Goal: Task Accomplishment & Management: Use online tool/utility

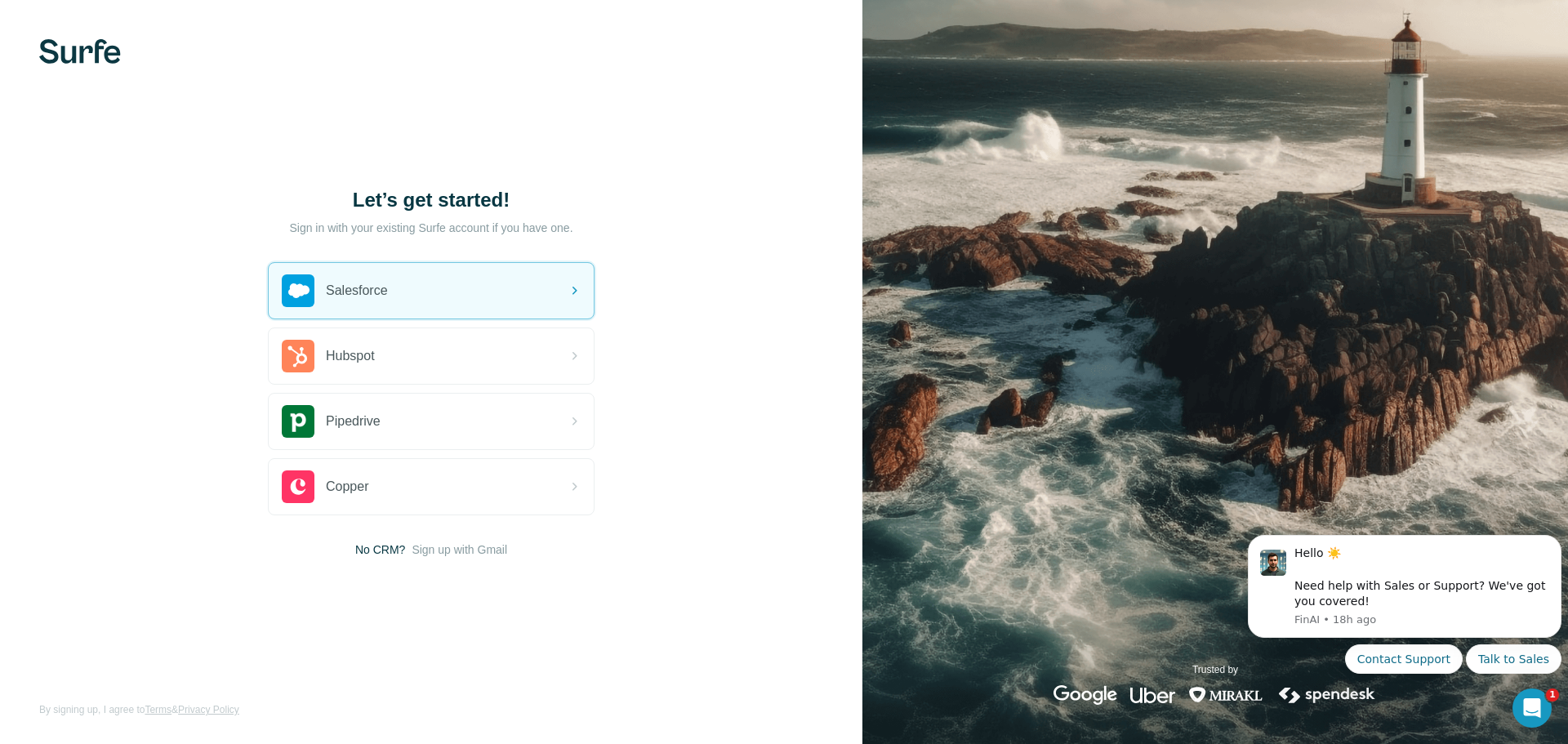
click at [480, 296] on div "Salesforce" at bounding box center [431, 291] width 325 height 56
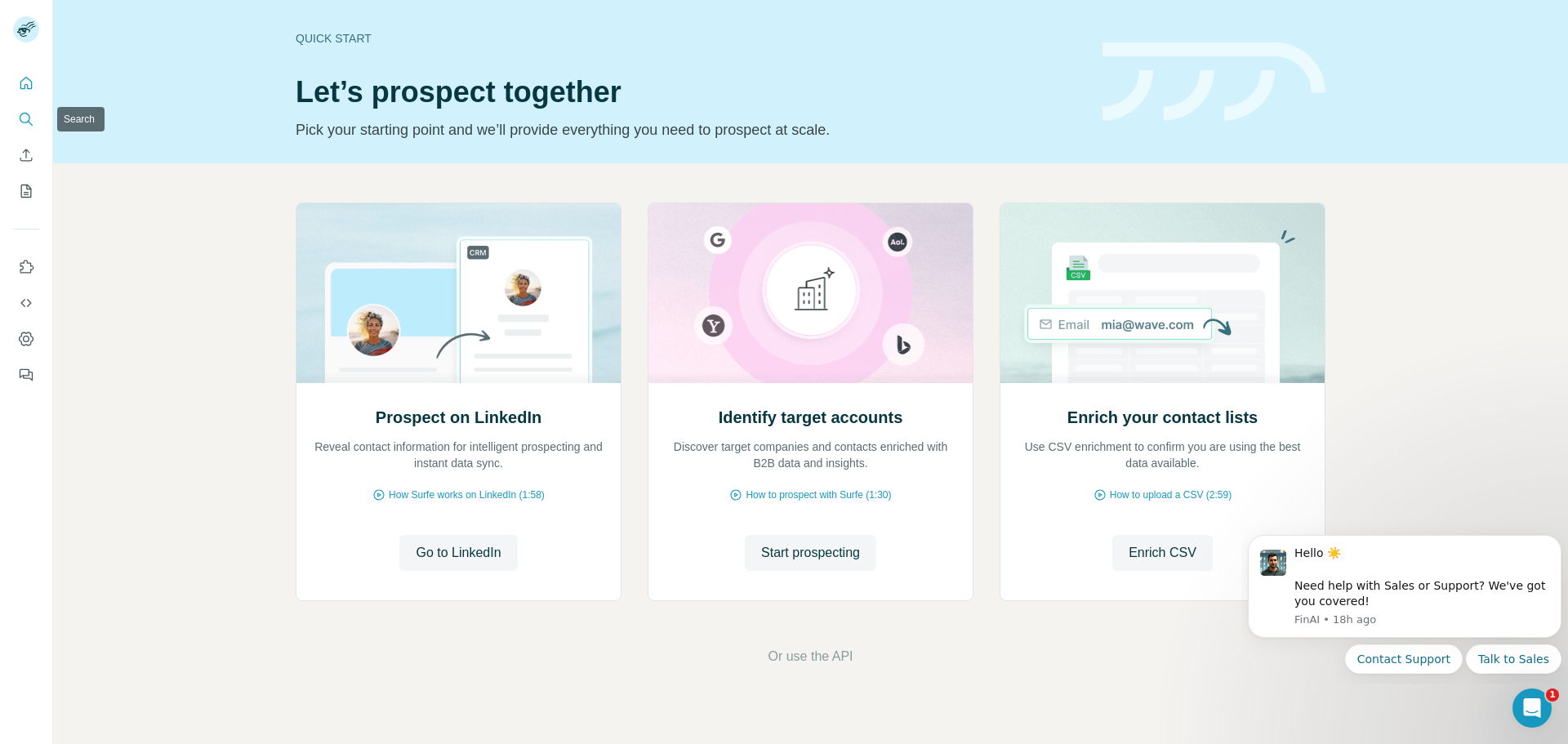
click at [32, 114] on icon "Search" at bounding box center [27, 119] width 17 height 17
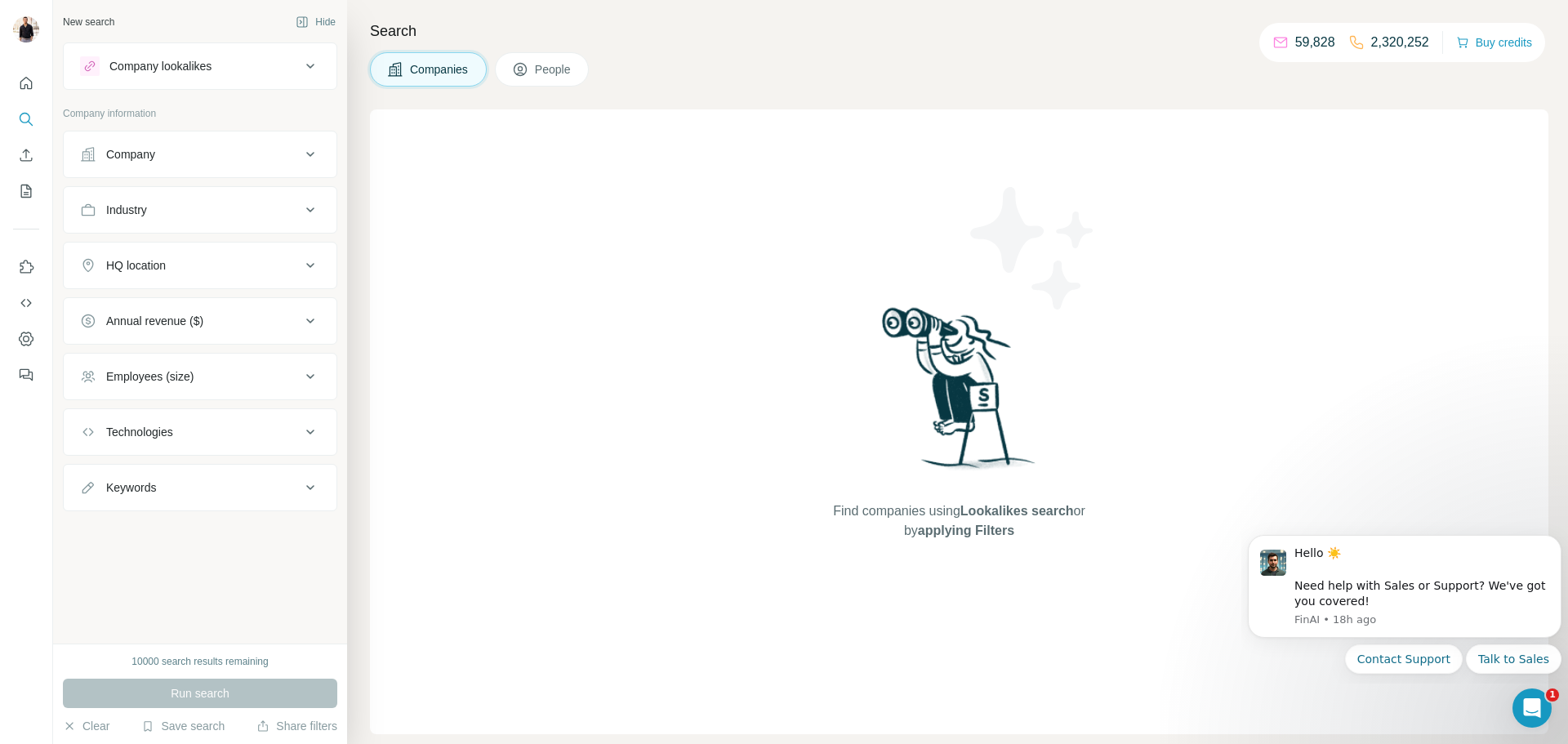
click at [196, 149] on div "Company" at bounding box center [190, 155] width 221 height 17
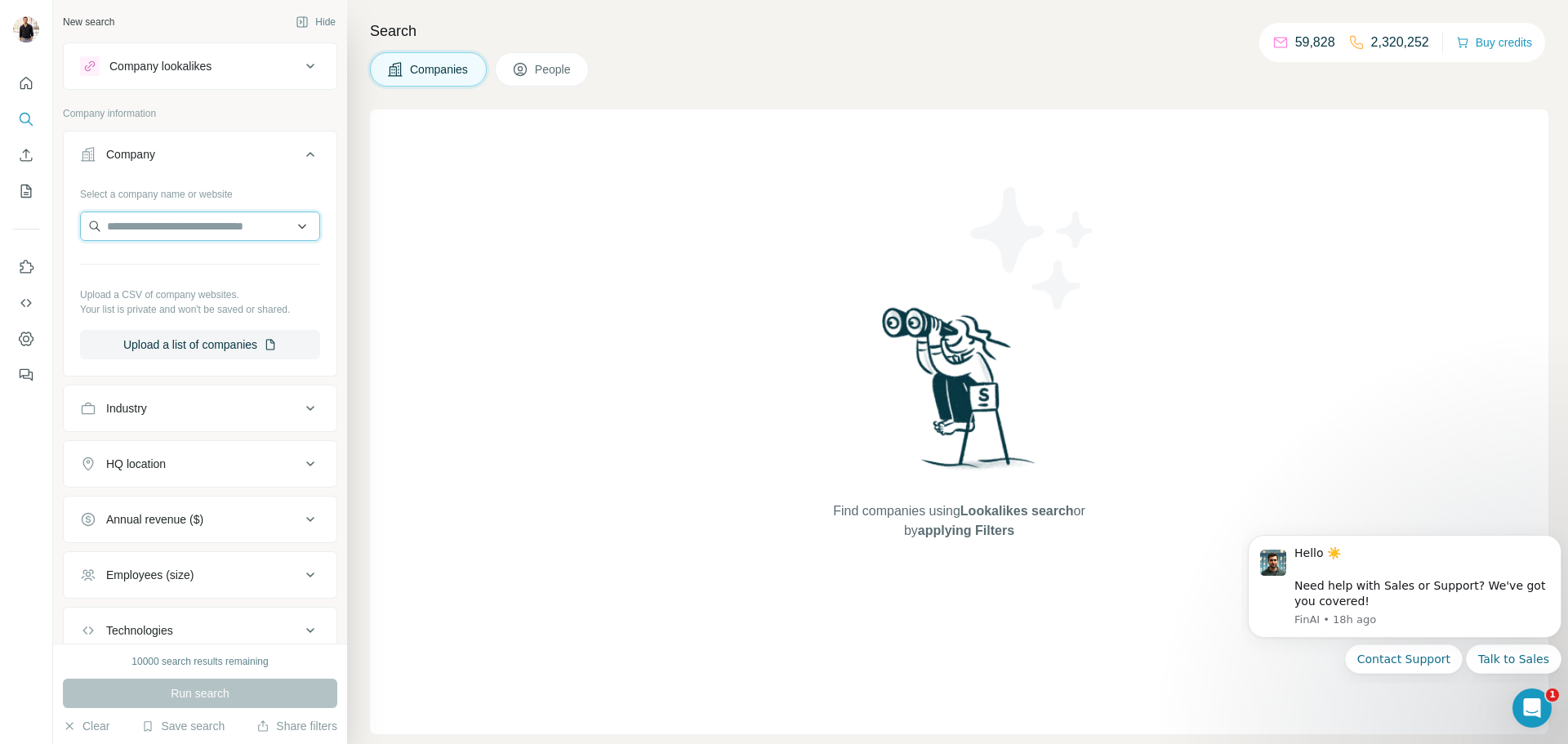
click at [186, 222] on input "text" at bounding box center [200, 226] width 240 height 29
type input "*"
type input "**********"
click at [309, 190] on div "Select a company name or website" at bounding box center [200, 191] width 240 height 21
click at [176, 472] on div "HQ location" at bounding box center [190, 464] width 221 height 17
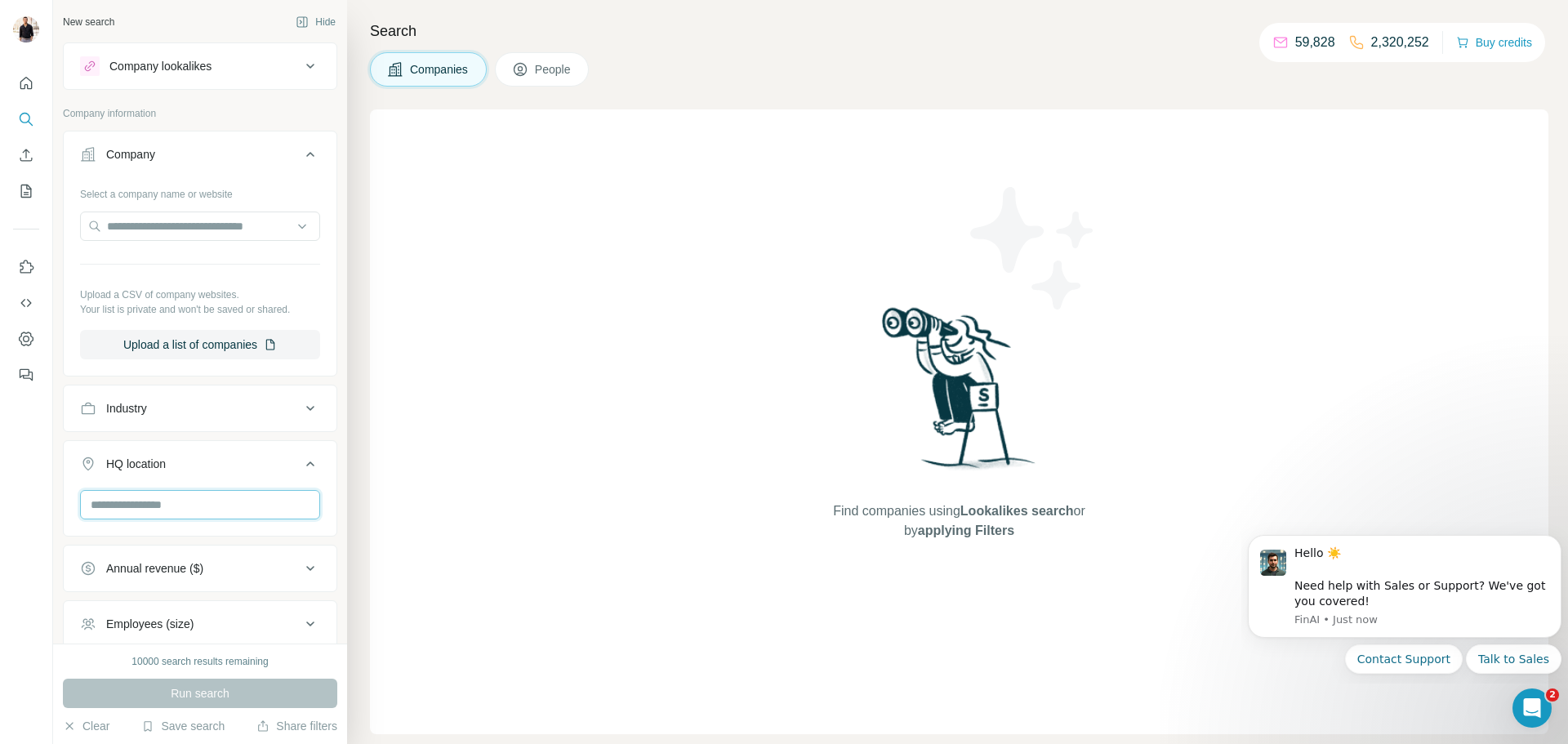
click at [184, 503] on input "text" at bounding box center [200, 504] width 240 height 29
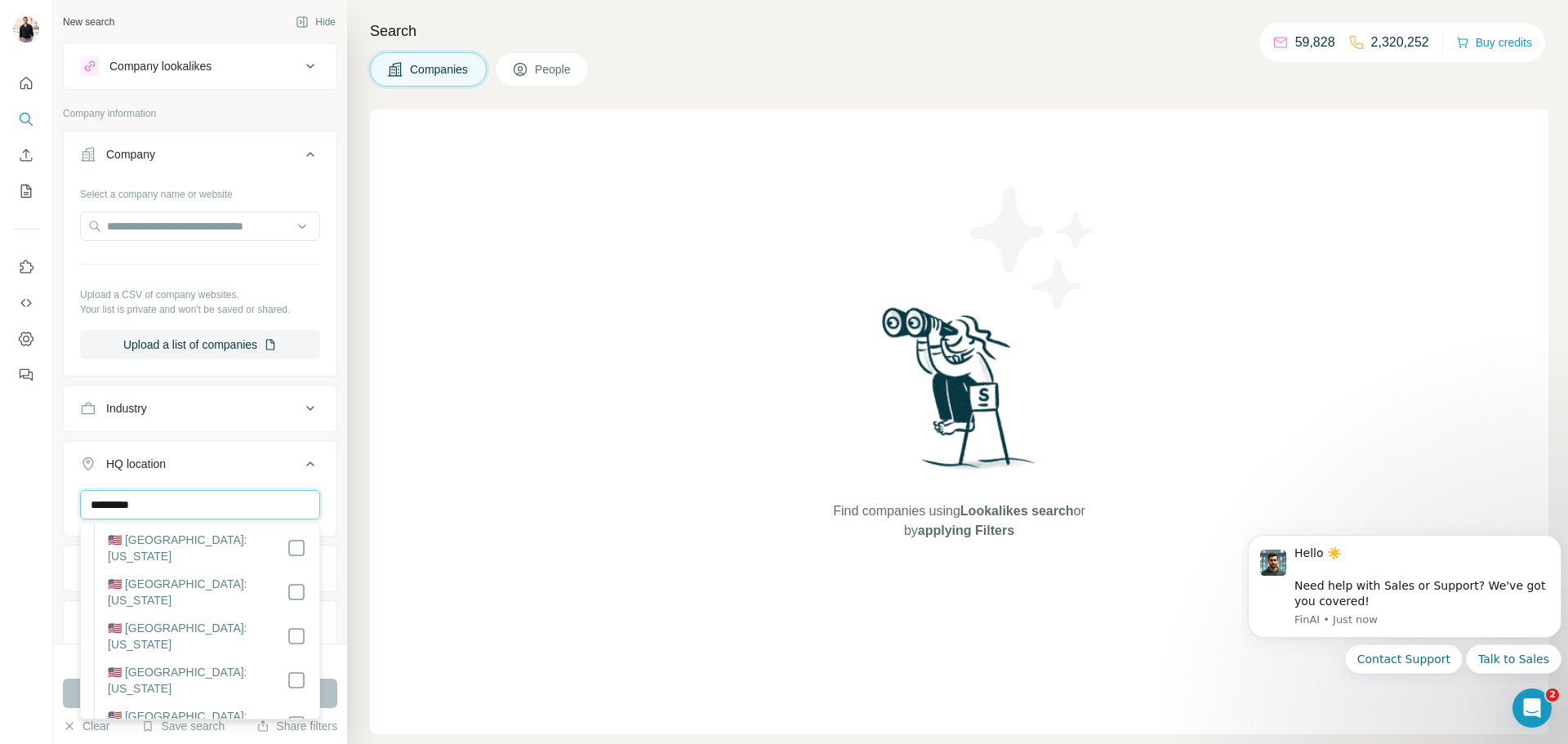
scroll to position [220, 0]
type input "*********"
click at [280, 477] on button "HQ location 1" at bounding box center [199, 467] width 272 height 46
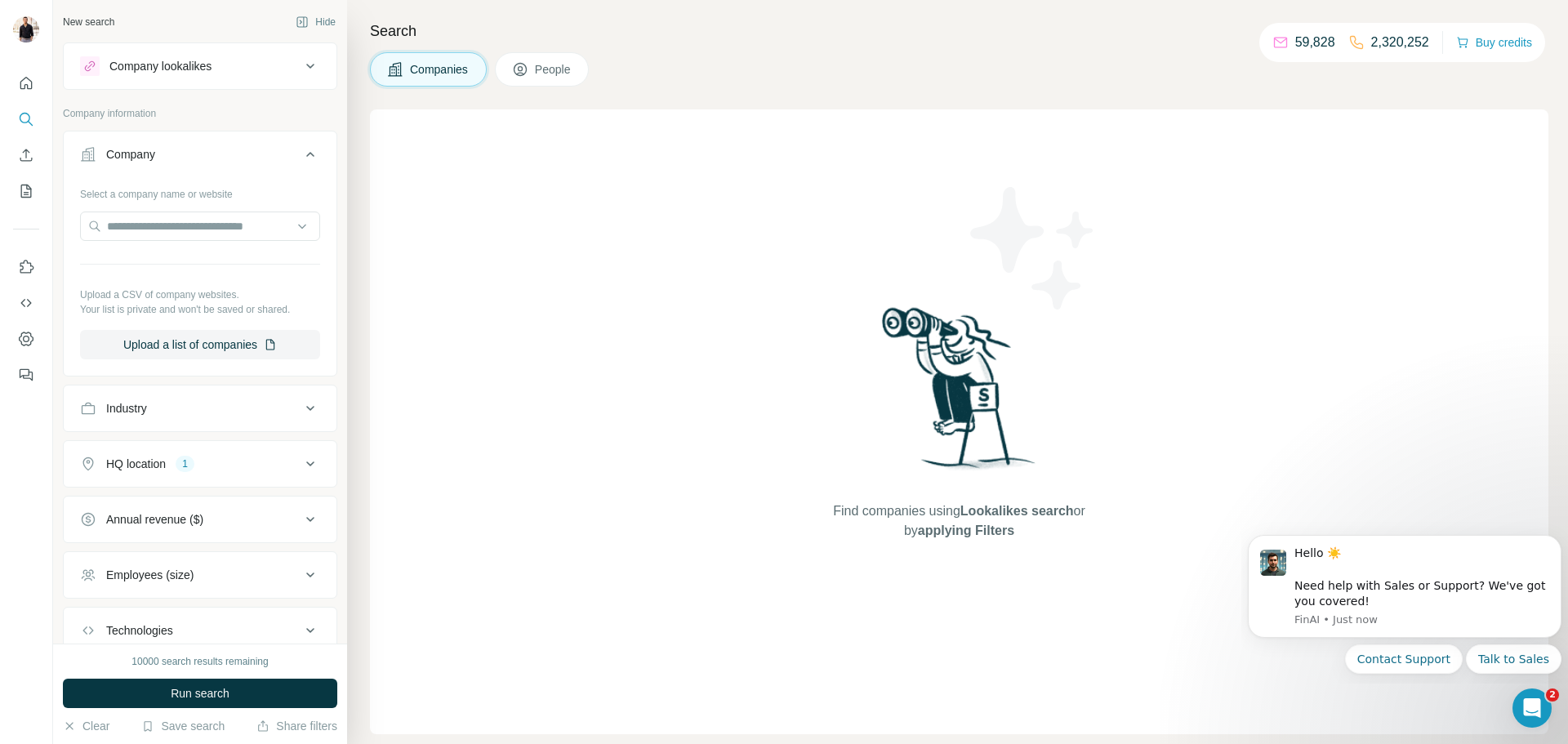
click at [279, 477] on button "HQ location 1" at bounding box center [199, 463] width 272 height 39
click at [197, 234] on input "text" at bounding box center [200, 226] width 240 height 29
type input "**********"
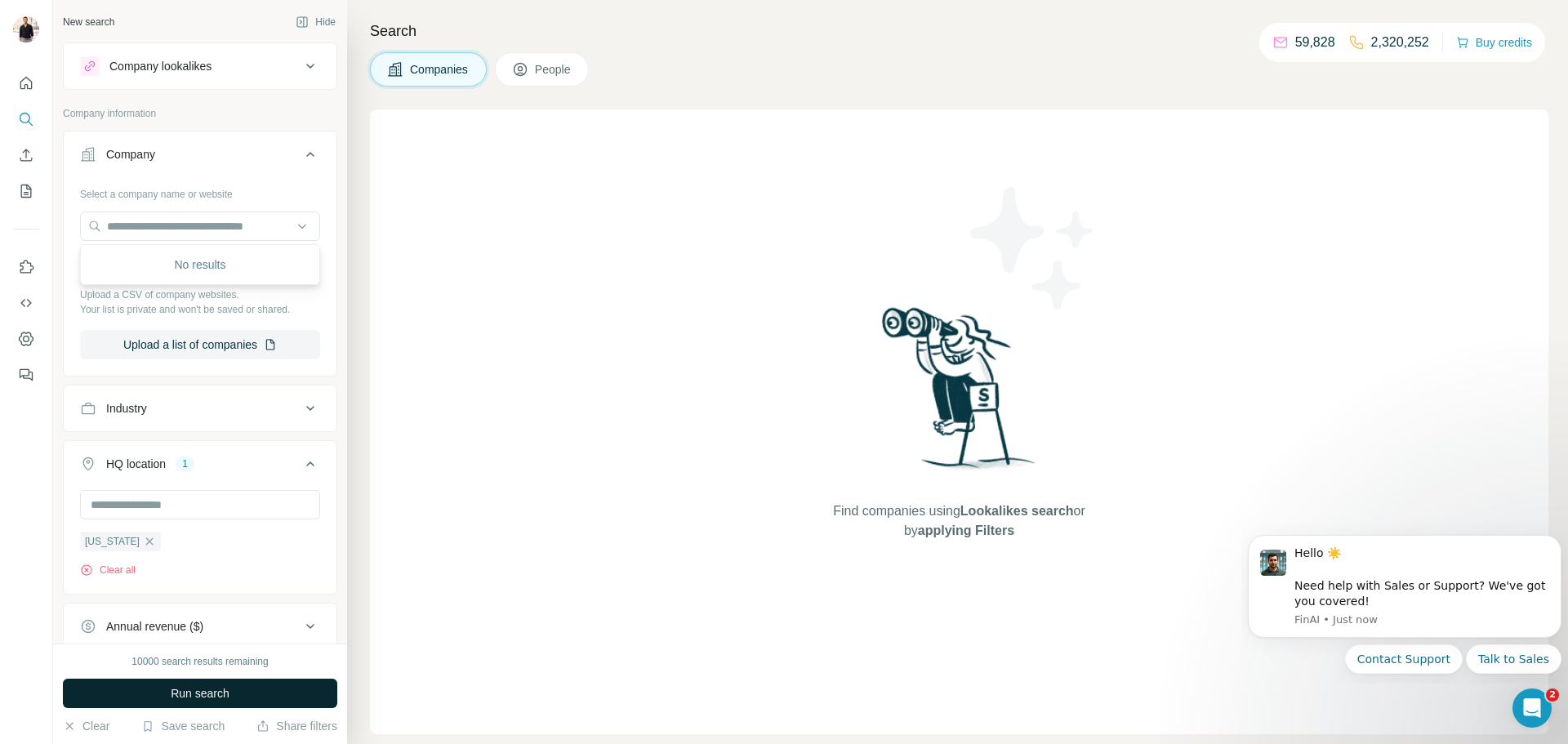
click at [167, 690] on button "Run search" at bounding box center [199, 693] width 274 height 29
